Goal: Navigation & Orientation: Find specific page/section

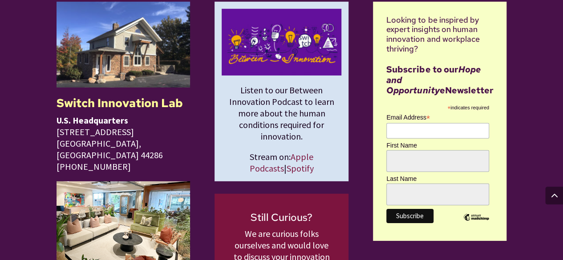
scroll to position [1290, 0]
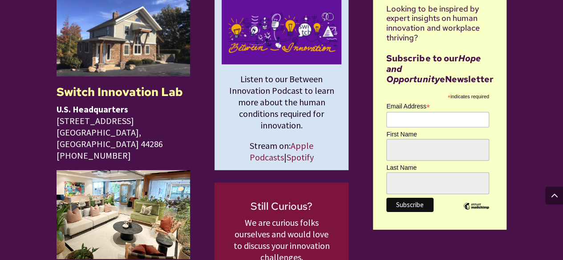
drag, startPoint x: 53, startPoint y: 121, endPoint x: 160, endPoint y: 123, distance: 107.7
click at [163, 125] on div "Switch Innovation Lab U.S. Headquarters [STREET_ADDRESS] [PHONE_NUMBER] Mauriti…" at bounding box center [281, 191] width 563 height 438
copy span "[STREET_ADDRESS]"
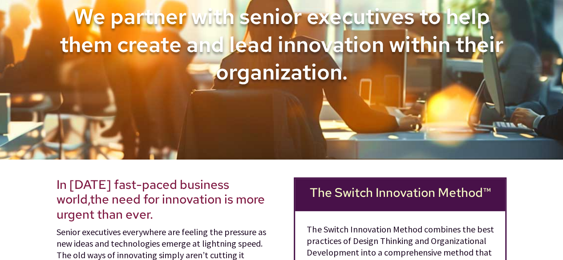
scroll to position [0, 0]
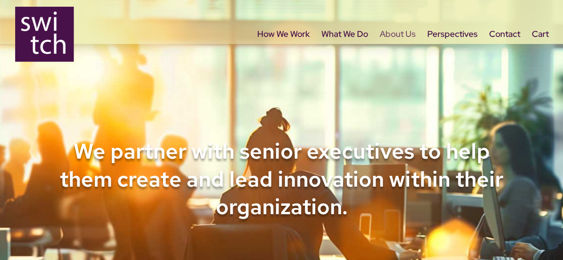
click at [401, 35] on link "About Us" at bounding box center [398, 49] width 36 height 37
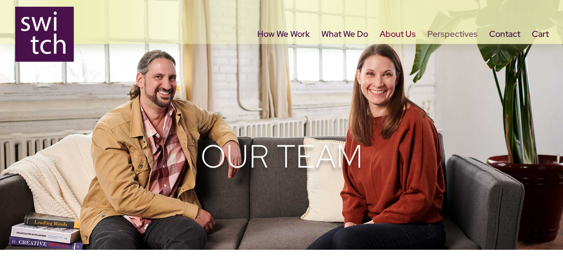
click at [465, 34] on link "Perspectives" at bounding box center [452, 49] width 50 height 37
